Goal: Navigation & Orientation: Find specific page/section

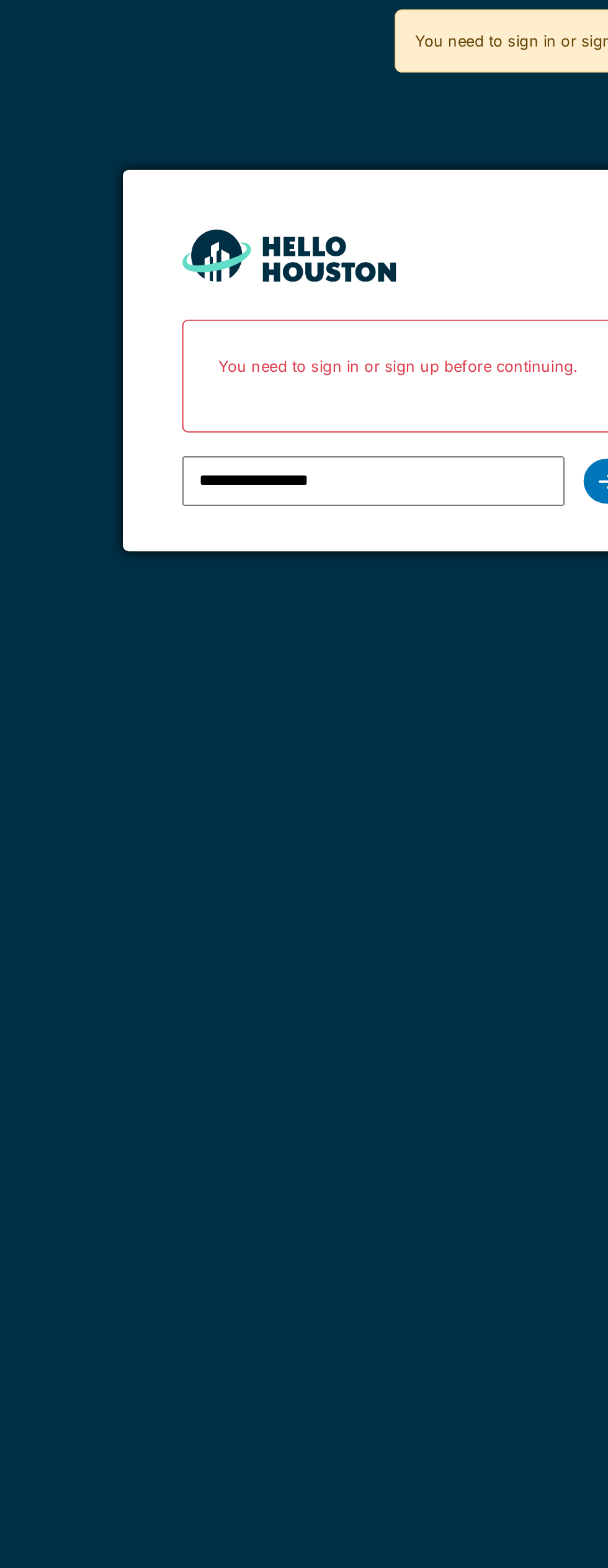
click at [401, 253] on div at bounding box center [408, 252] width 25 height 24
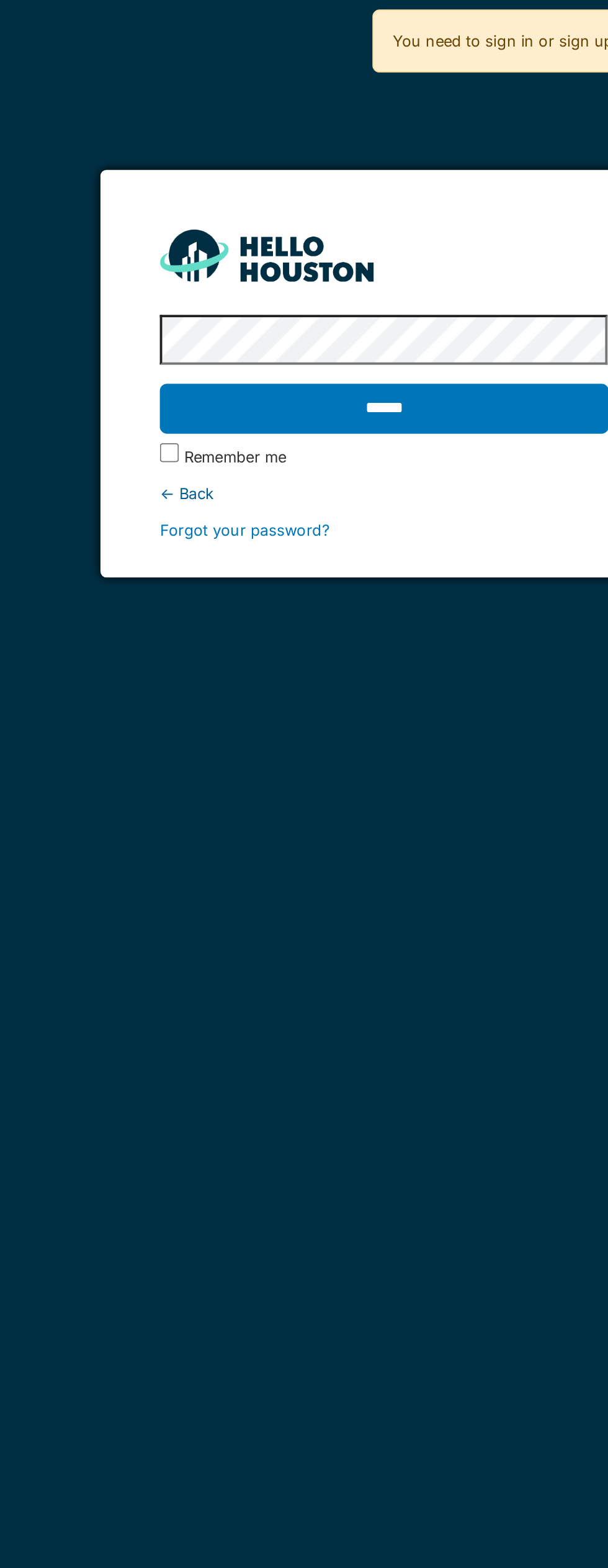
click at [187, 201] on input "******" at bounding box center [304, 213] width 234 height 26
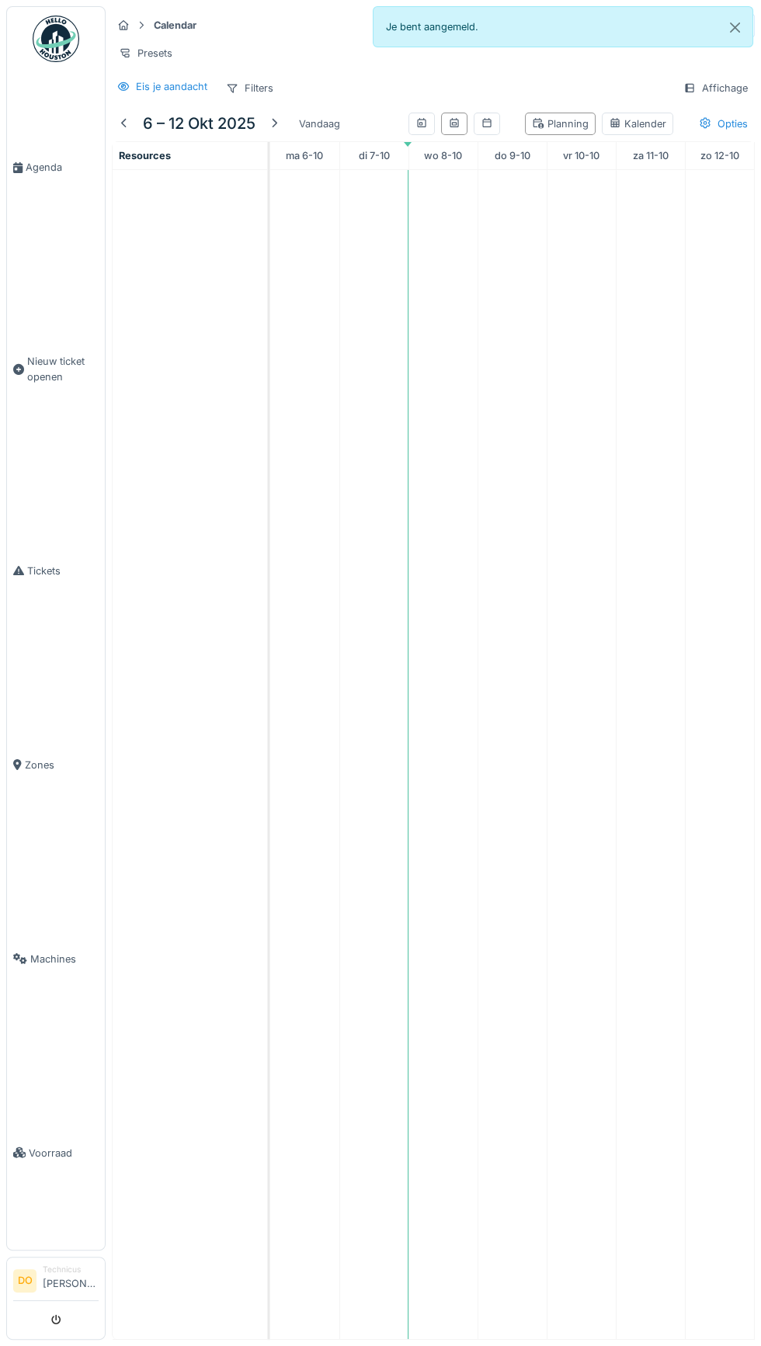
click at [43, 220] on link "Agenda" at bounding box center [56, 168] width 98 height 194
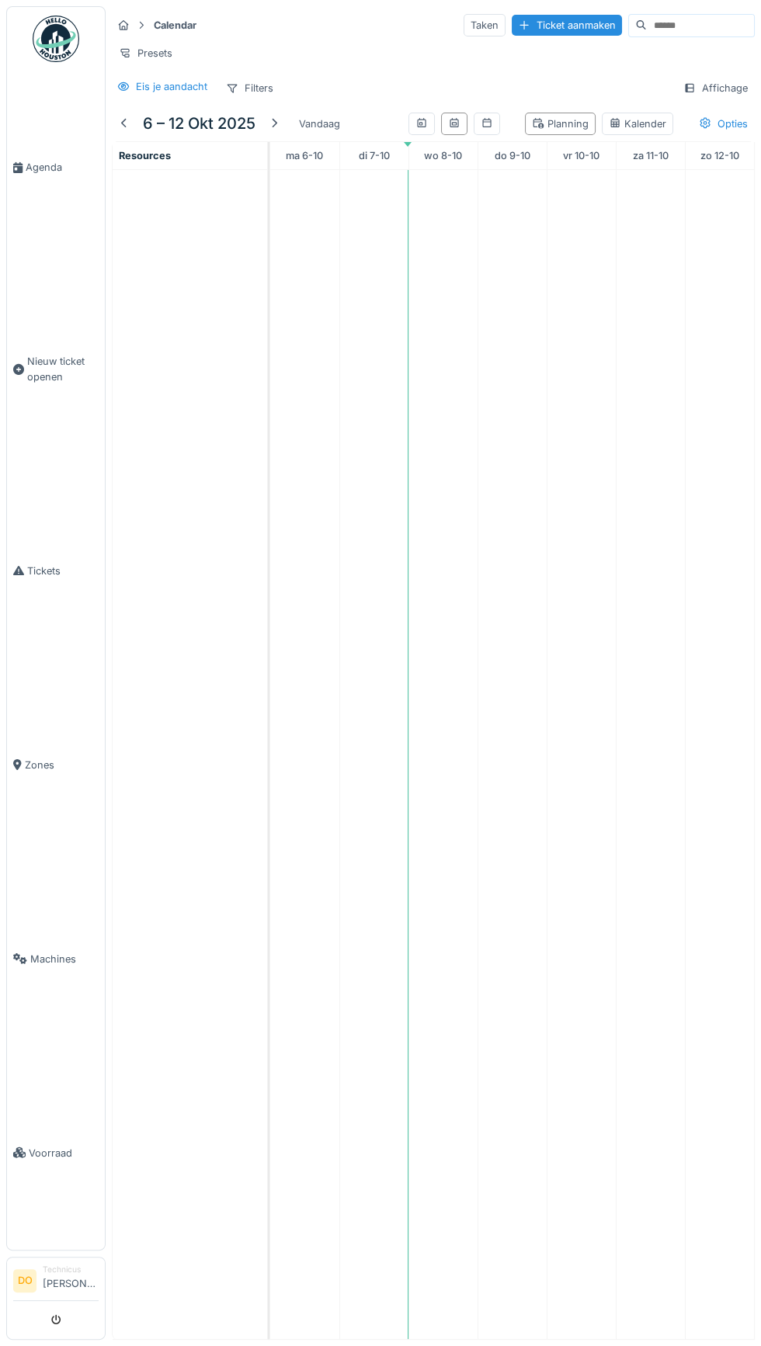
click at [33, 175] on span "Agenda" at bounding box center [62, 167] width 73 height 15
